Goal: Task Accomplishment & Management: Manage account settings

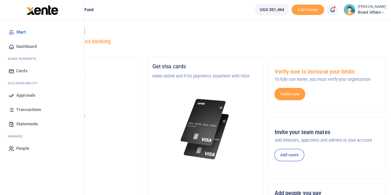
click at [32, 46] on span "Dashboard" at bounding box center [26, 46] width 20 height 7
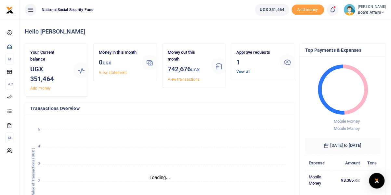
scroll to position [5, 5]
click at [244, 71] on link "View all" at bounding box center [244, 71] width 14 height 5
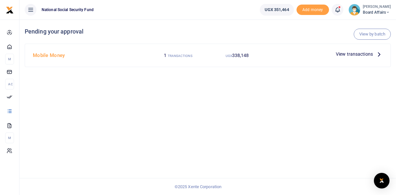
click at [347, 56] on span "View transactions" at bounding box center [354, 53] width 37 height 7
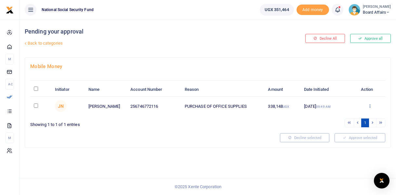
click at [370, 104] on icon at bounding box center [370, 105] width 4 height 5
click at [332, 114] on link "Approve" at bounding box center [346, 116] width 51 height 9
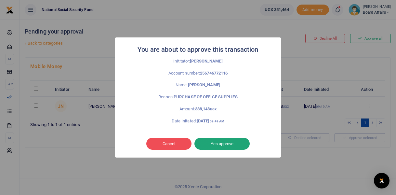
click at [211, 144] on button "Yes approve" at bounding box center [222, 144] width 55 height 12
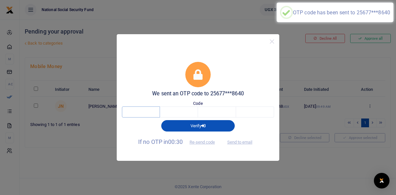
click at [148, 113] on input "text" at bounding box center [141, 111] width 38 height 11
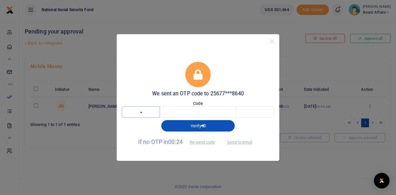
type input "2"
type input "7"
type input "3"
type input "8"
